Goal: Check status: Check status

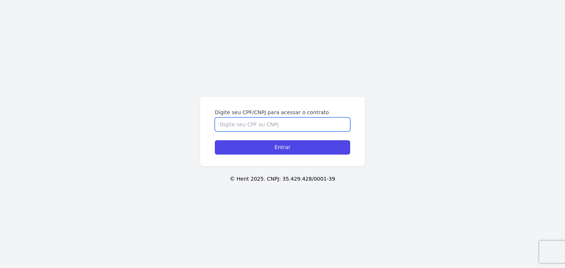
click at [281, 122] on input "Digite seu CPF/CNPJ para acessar o contrato" at bounding box center [282, 125] width 135 height 14
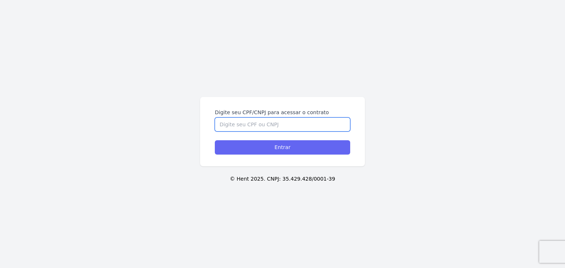
paste input "517.633.728-20"
type input "517.633.728-20"
click at [275, 143] on input "Entrar" at bounding box center [282, 147] width 135 height 14
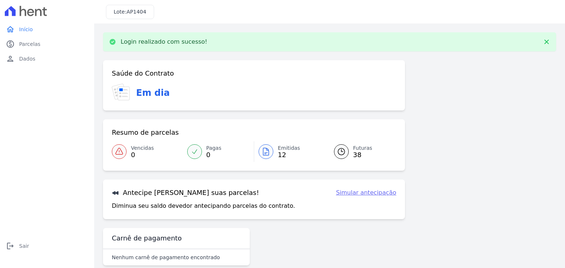
click at [268, 145] on div at bounding box center [265, 151] width 15 height 15
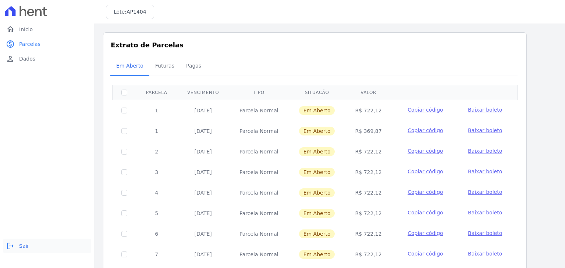
click at [12, 242] on icon "logout" at bounding box center [10, 246] width 9 height 9
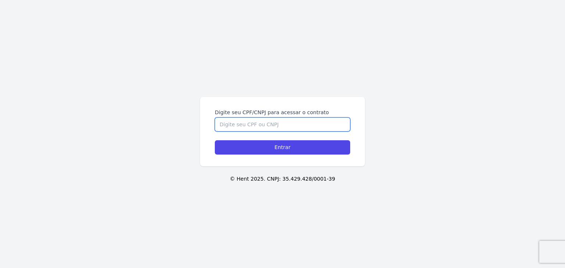
click at [308, 125] on input "Digite seu CPF/CNPJ para acessar o contrato" at bounding box center [282, 125] width 135 height 14
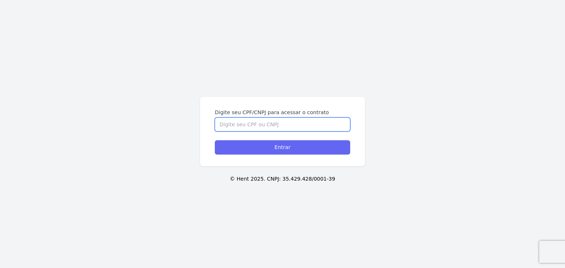
paste input "495.827.238-07"
type input "495.827.238-07"
click at [307, 142] on input "Entrar" at bounding box center [282, 147] width 135 height 14
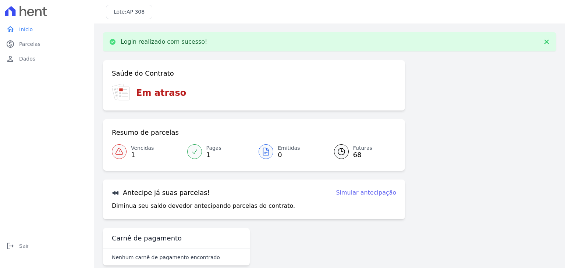
click at [198, 161] on link "Pagas 1" at bounding box center [218, 152] width 71 height 21
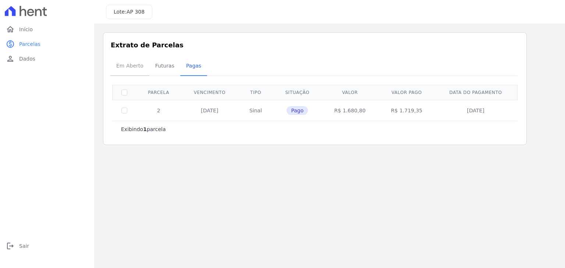
click at [136, 68] on span "Em Aberto" at bounding box center [130, 65] width 36 height 15
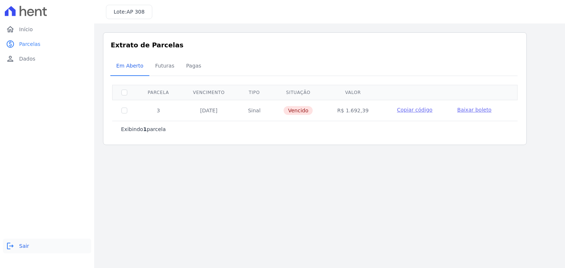
click at [15, 247] on link "logout Sair" at bounding box center [47, 246] width 88 height 15
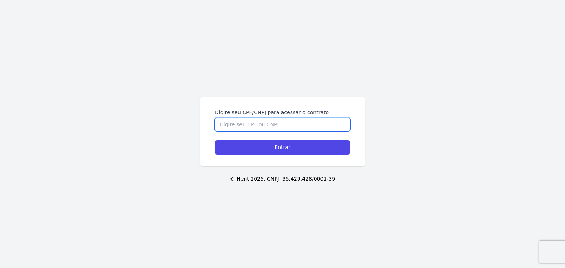
click at [266, 118] on input "Digite seu CPF/CNPJ para acessar o contrato" at bounding box center [282, 125] width 135 height 14
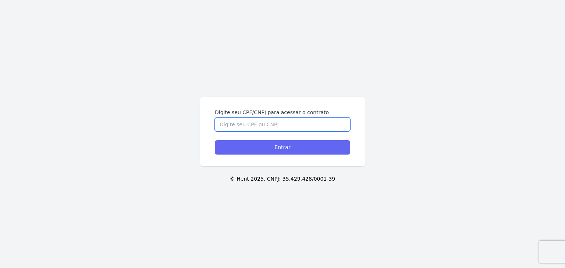
paste input "011.541.855-59"
type input "011.541.855-59"
click at [281, 146] on input "Entrar" at bounding box center [282, 147] width 135 height 14
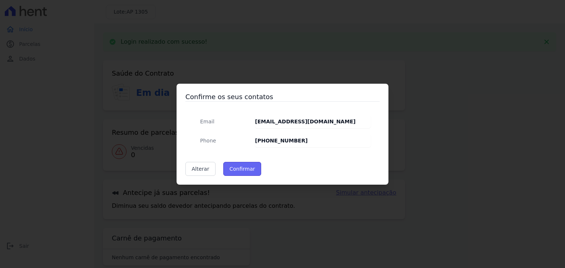
click at [245, 164] on button "Confirmar" at bounding box center [242, 169] width 38 height 14
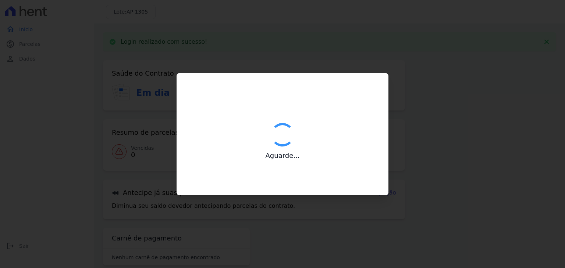
type input "Contatos confirmados com sucesso."
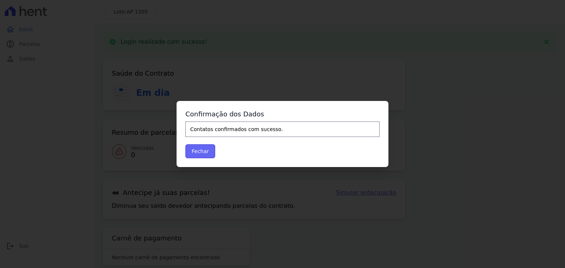
click at [200, 146] on button "Fechar" at bounding box center [200, 151] width 30 height 14
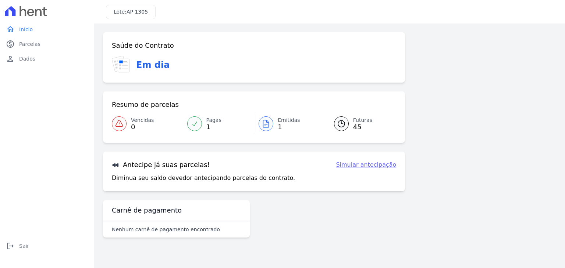
click at [279, 129] on span "1" at bounding box center [288, 127] width 22 height 6
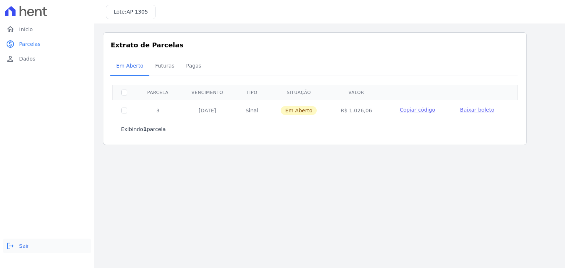
click at [13, 243] on icon "logout" at bounding box center [10, 246] width 9 height 9
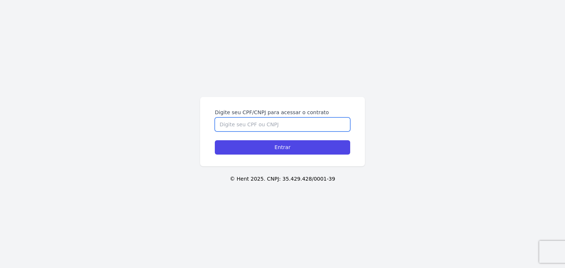
click at [270, 125] on input "Digite seu CPF/CNPJ para acessar o contrato" at bounding box center [282, 125] width 135 height 14
